Goal: Task Accomplishment & Management: Complete application form

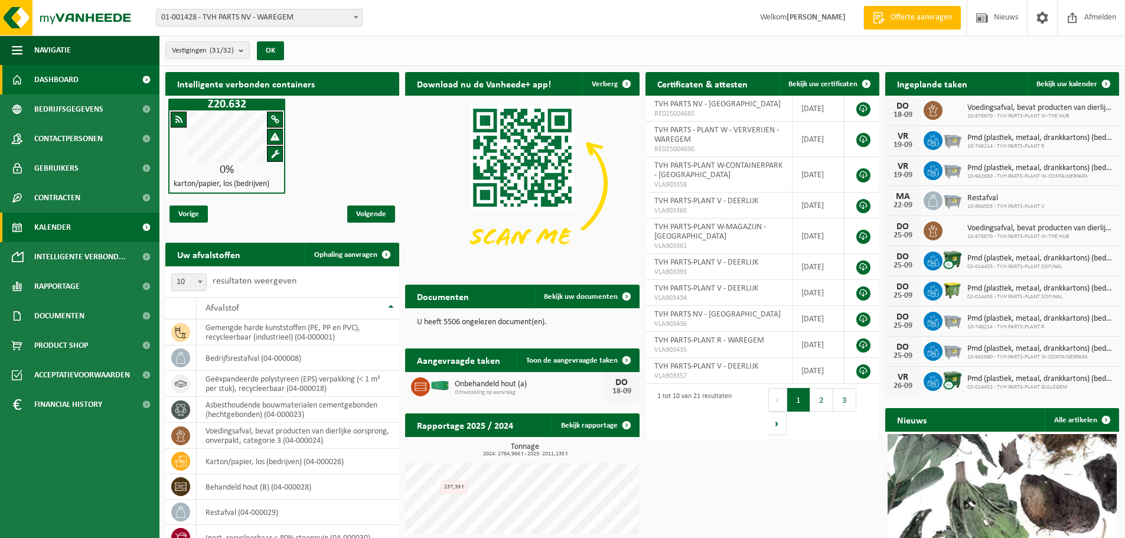
click at [61, 220] on span "Kalender" at bounding box center [52, 228] width 37 height 30
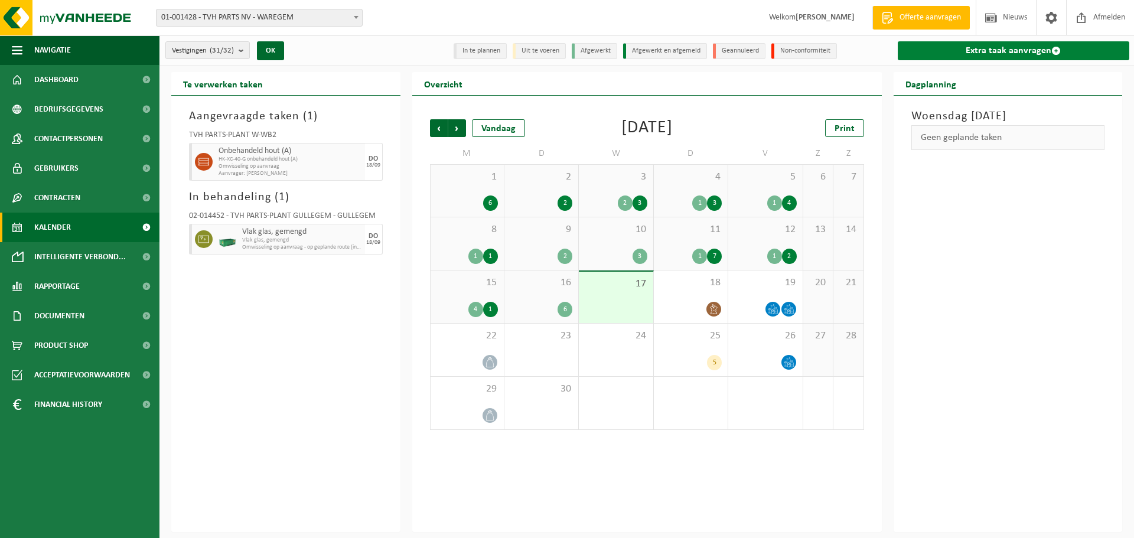
click at [986, 56] on link "Extra taak aanvragen" at bounding box center [1014, 50] width 232 height 19
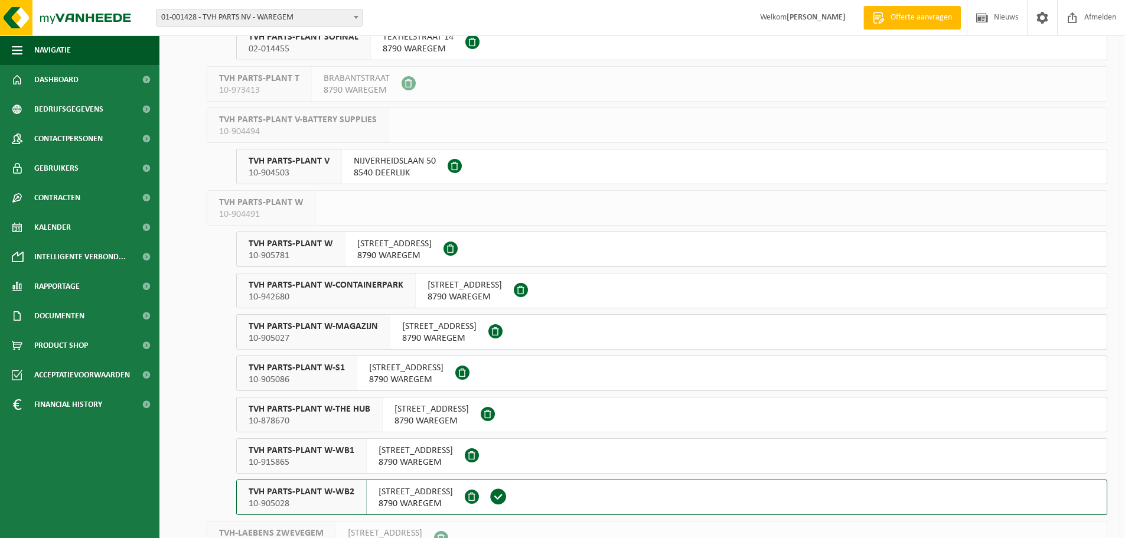
scroll to position [901, 0]
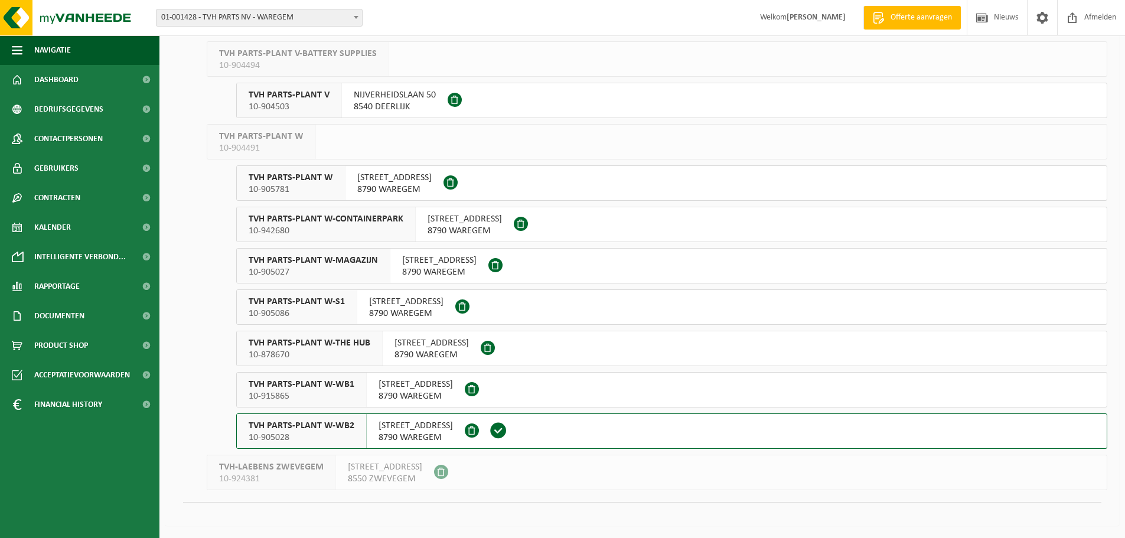
click at [324, 434] on span "10-905028" at bounding box center [302, 438] width 106 height 12
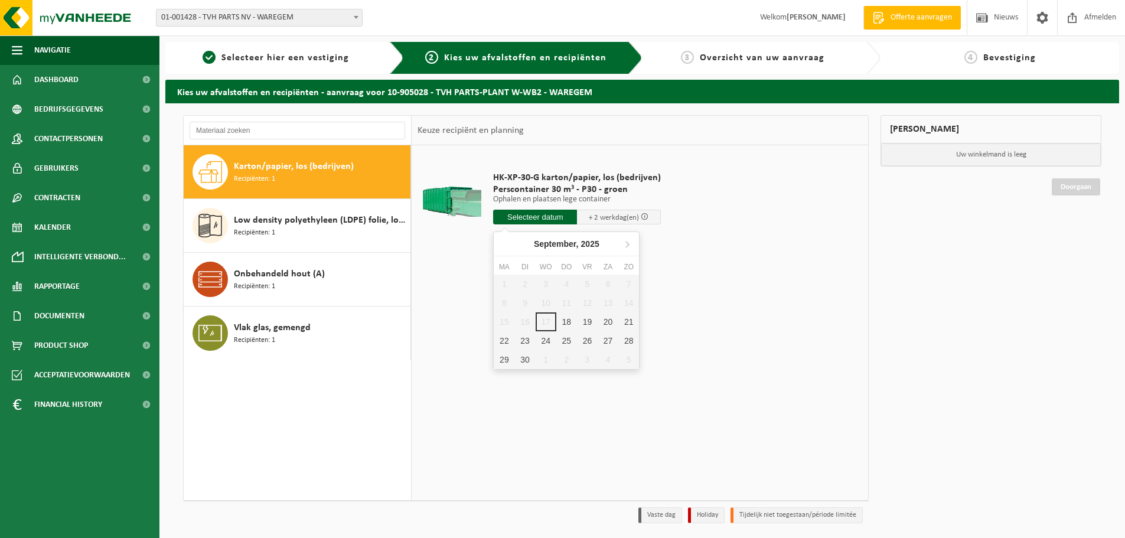
click at [530, 219] on input "text" at bounding box center [535, 217] width 84 height 15
click at [560, 321] on div "18" at bounding box center [566, 321] width 21 height 19
type input "Van 2025-09-18"
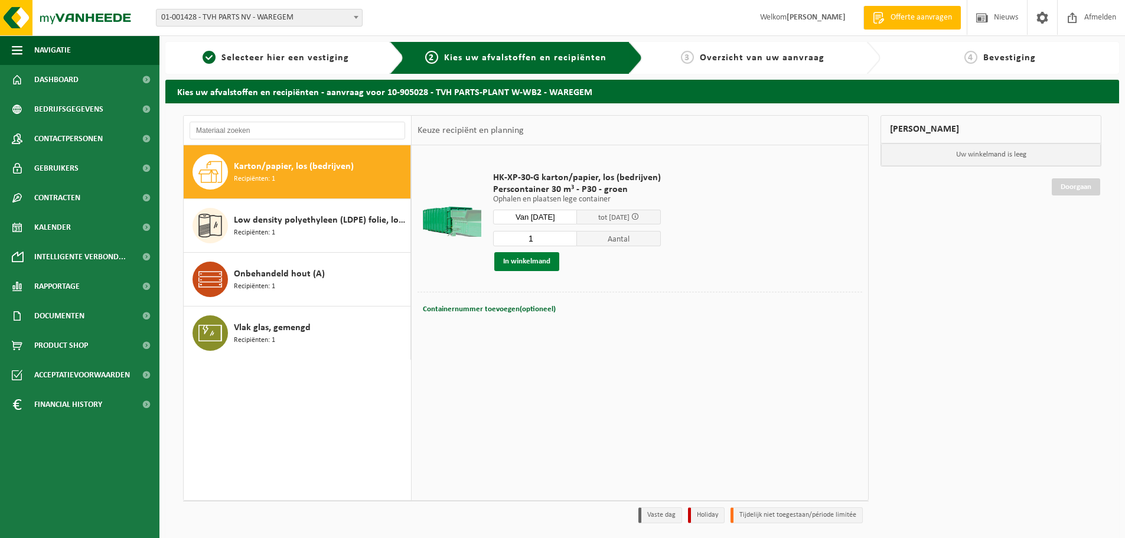
click at [535, 256] on button "In winkelmand" at bounding box center [526, 261] width 65 height 19
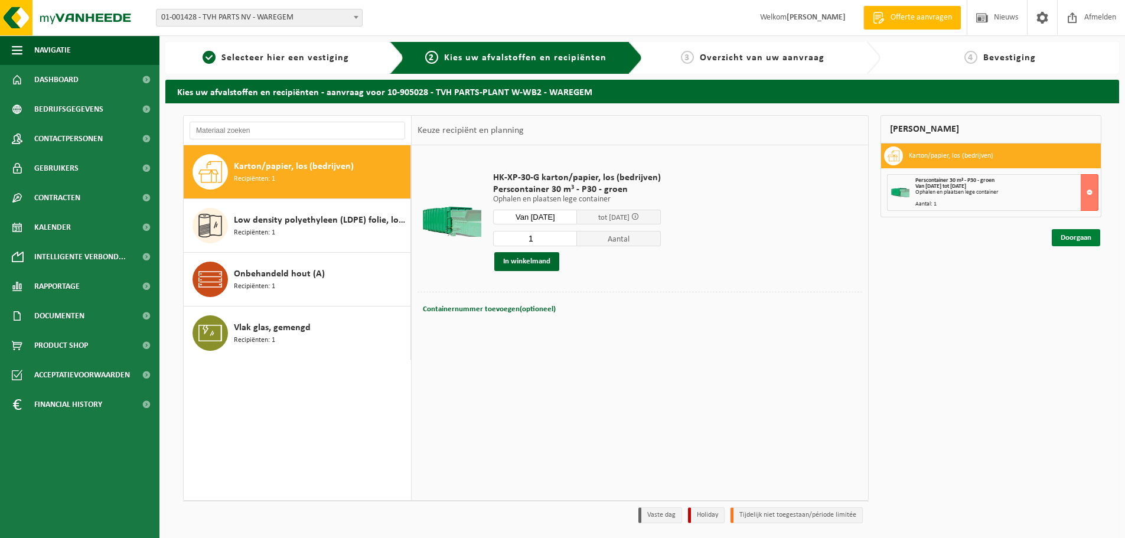
click at [1072, 235] on link "Doorgaan" at bounding box center [1076, 237] width 48 height 17
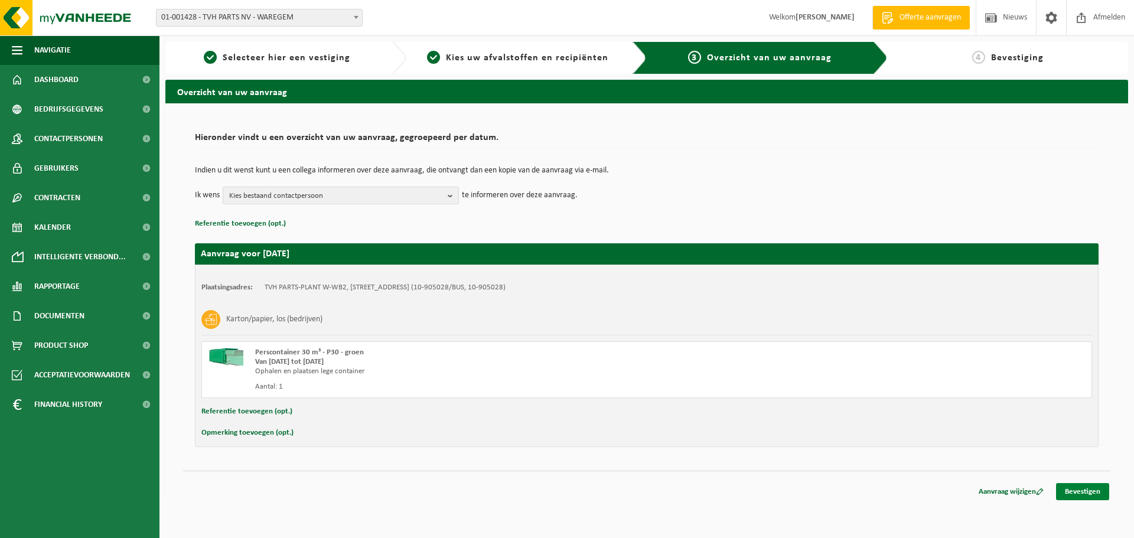
click at [1077, 494] on link "Bevestigen" at bounding box center [1082, 491] width 53 height 17
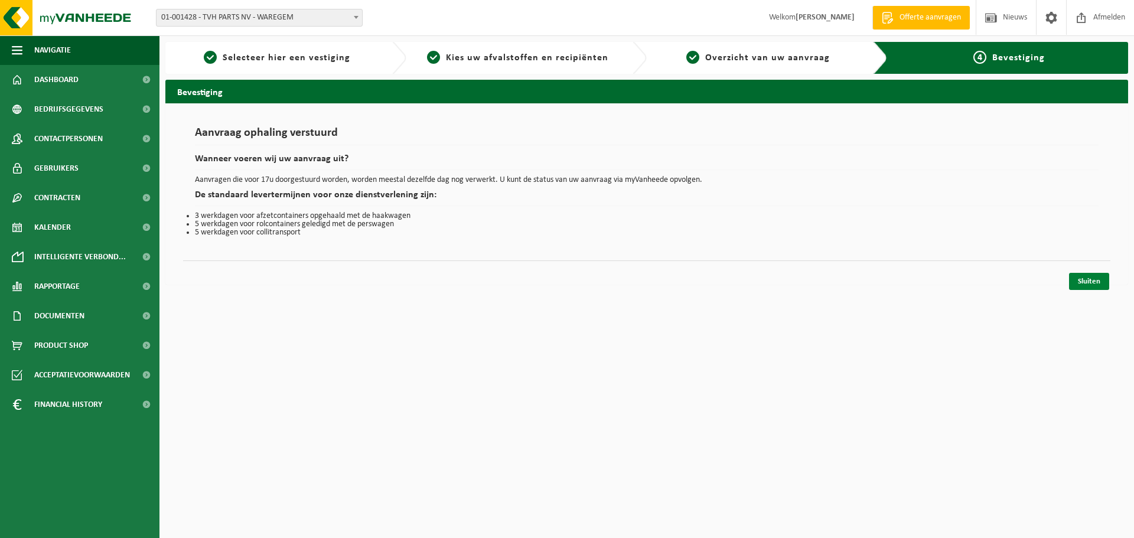
click at [1092, 276] on link "Sluiten" at bounding box center [1089, 281] width 40 height 17
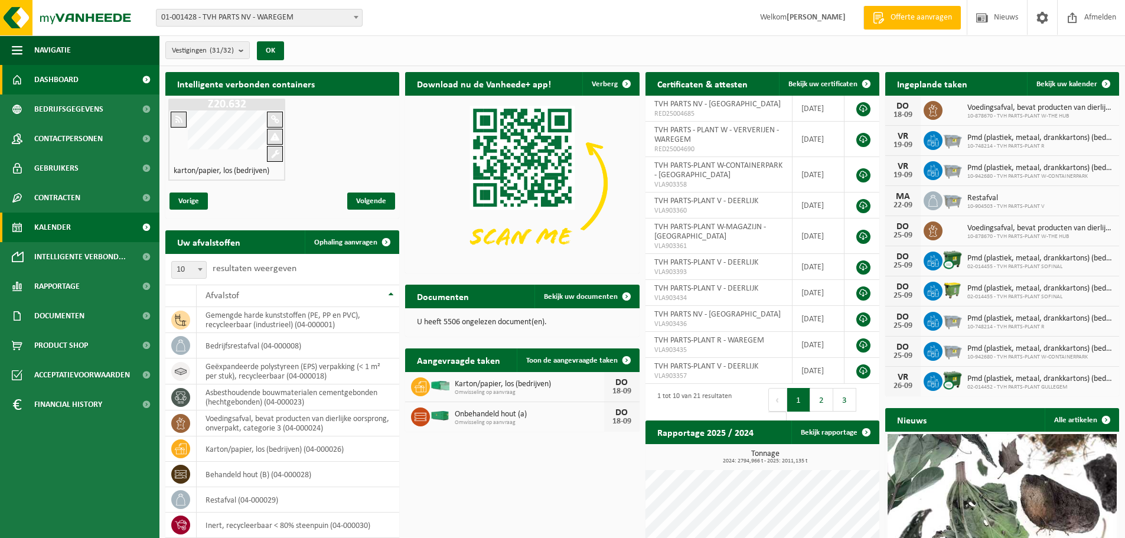
click at [80, 224] on link "Kalender" at bounding box center [79, 228] width 159 height 30
